Goal: Information Seeking & Learning: Understand process/instructions

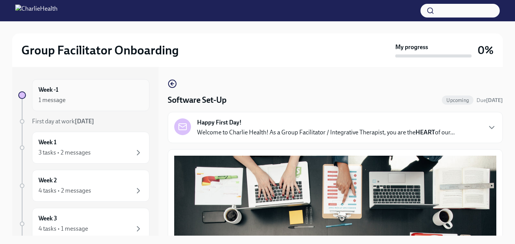
click at [58, 101] on div "1 message" at bounding box center [52, 100] width 27 height 8
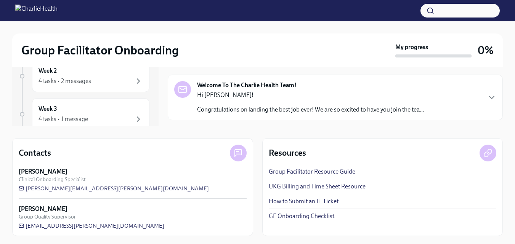
scroll to position [111, 0]
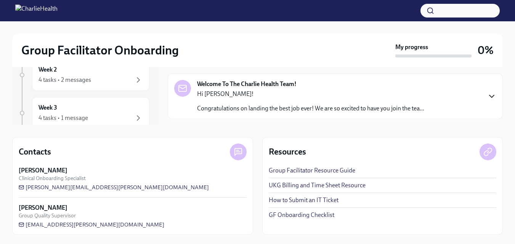
click at [494, 98] on icon "button" at bounding box center [491, 96] width 9 height 9
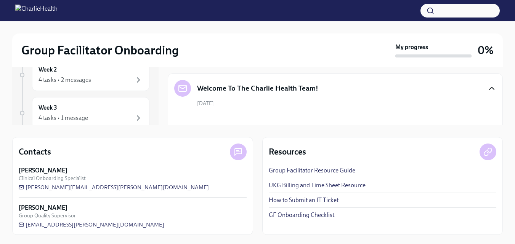
click at [487, 90] on icon "button" at bounding box center [491, 88] width 9 height 9
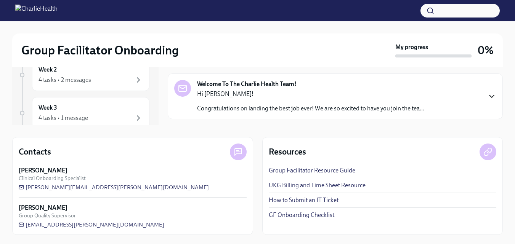
click at [418, 107] on p "Congratulations on landing the best job ever! We are so excited to have you joi…" at bounding box center [310, 108] width 227 height 8
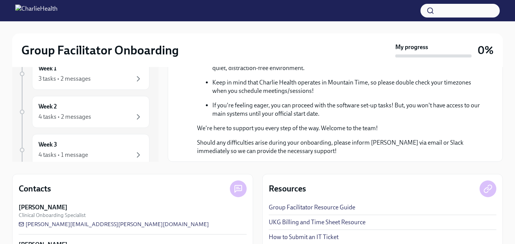
scroll to position [72, 0]
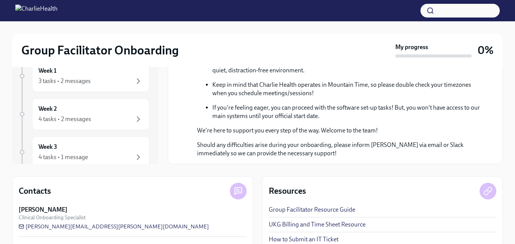
click at [337, 209] on link "Group Facilitator Resource Guide" at bounding box center [312, 210] width 87 height 8
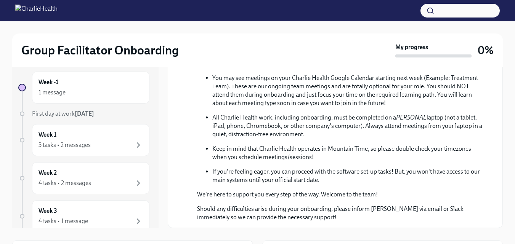
scroll to position [0, 0]
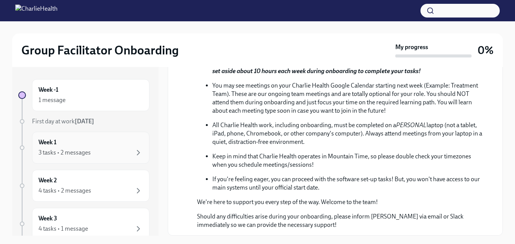
click at [115, 154] on div "3 tasks • 2 messages" at bounding box center [91, 152] width 104 height 9
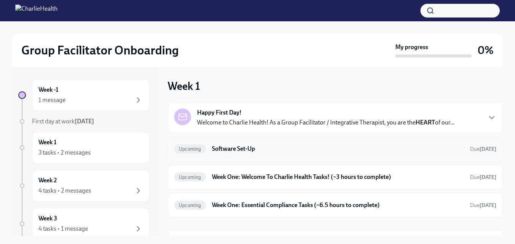
click at [243, 149] on h6 "Software Set-Up" at bounding box center [338, 149] width 252 height 8
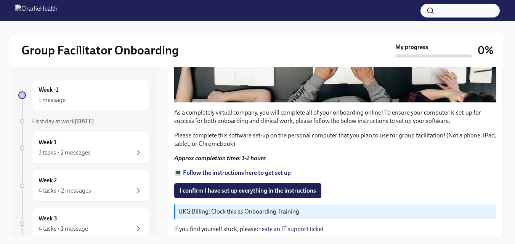
scroll to position [251, 0]
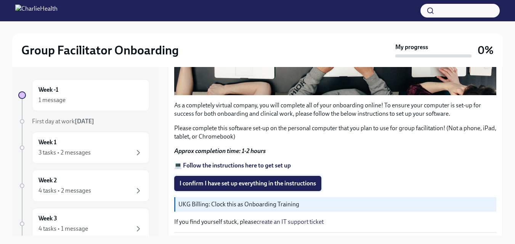
click at [312, 180] on span "I confirm I have set up everything in the instructions" at bounding box center [248, 184] width 137 height 8
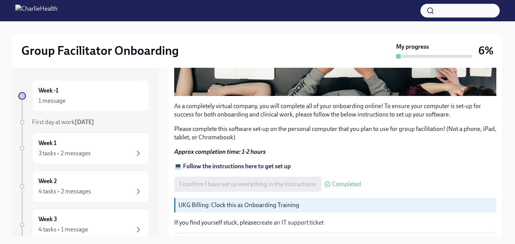
click at [289, 201] on p "UKG Billing: Clock this as Onboarding Training" at bounding box center [335, 205] width 315 height 8
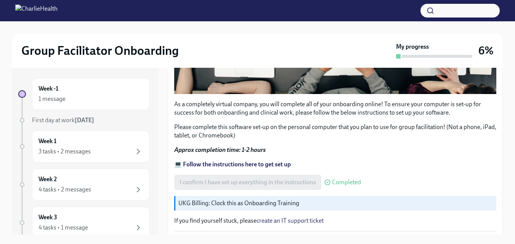
scroll to position [0, 0]
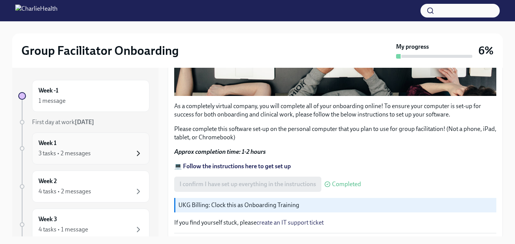
click at [134, 153] on icon "button" at bounding box center [138, 153] width 9 height 9
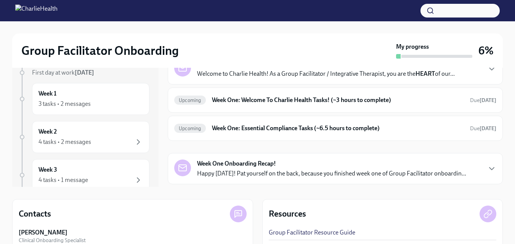
scroll to position [51, 0]
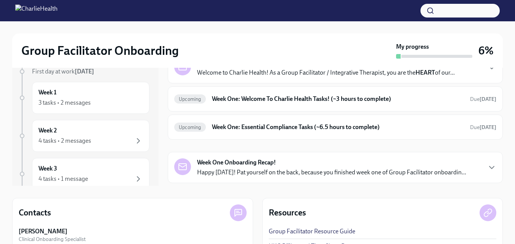
click at [491, 163] on div "Week One Onboarding Recap! Happy [DATE]! Pat yourself on the back, because you …" at bounding box center [335, 167] width 335 height 31
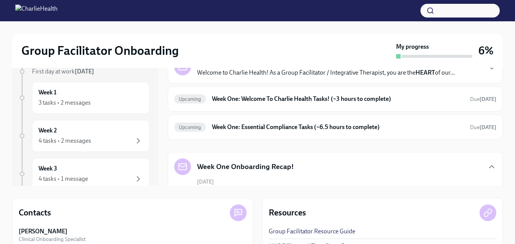
click at [455, 174] on div "Week One Onboarding Recap!" at bounding box center [335, 167] width 322 height 17
click at [448, 174] on div "Week One Onboarding Recap!" at bounding box center [335, 167] width 322 height 17
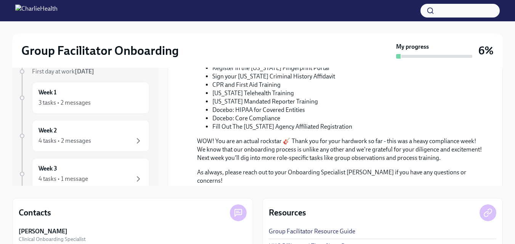
scroll to position [443, 0]
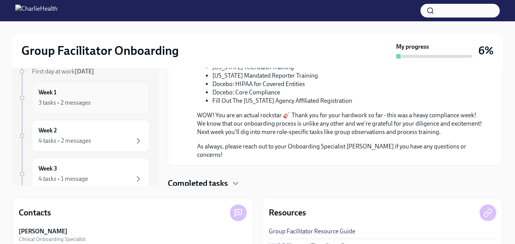
click at [77, 98] on div "Week 1 3 tasks • 2 messages" at bounding box center [91, 97] width 104 height 19
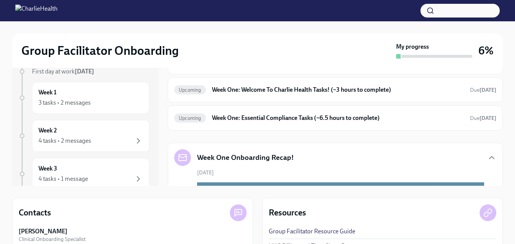
scroll to position [0, 0]
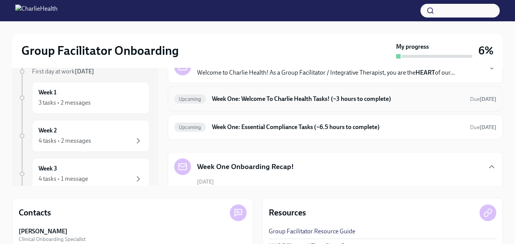
click at [367, 98] on h6 "Week One: Welcome To Charlie Health Tasks! (~3 hours to complete)" at bounding box center [338, 99] width 252 height 8
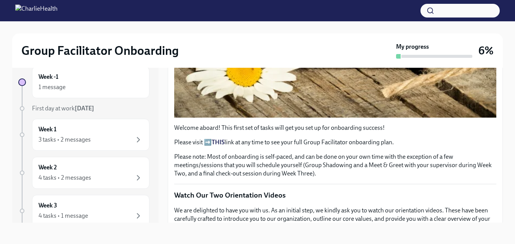
scroll to position [222, 0]
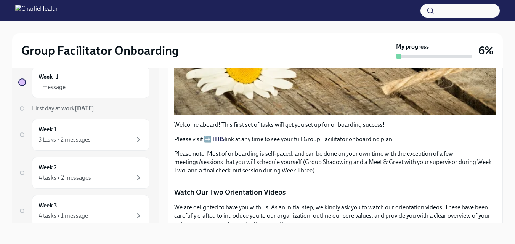
click at [222, 137] on strong "THIS" at bounding box center [218, 139] width 13 height 7
